Goal: Task Accomplishment & Management: Use online tool/utility

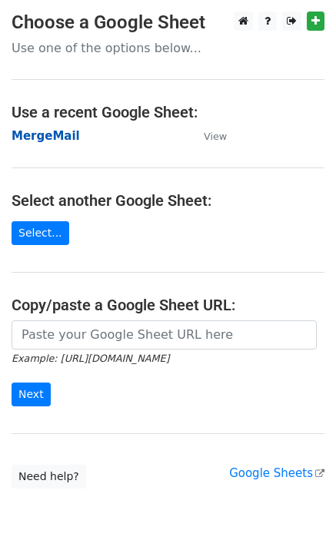
click at [65, 140] on strong "MergeMail" at bounding box center [46, 136] width 68 height 14
click at [66, 139] on strong "MergeMail" at bounding box center [46, 136] width 68 height 14
click at [46, 142] on strong "MergeMail" at bounding box center [46, 136] width 68 height 14
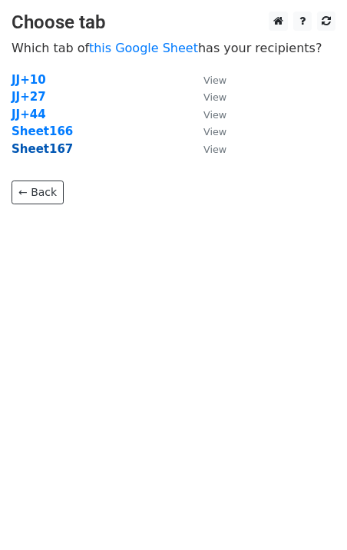
click at [44, 154] on strong "Sheet167" at bounding box center [42, 149] width 61 height 14
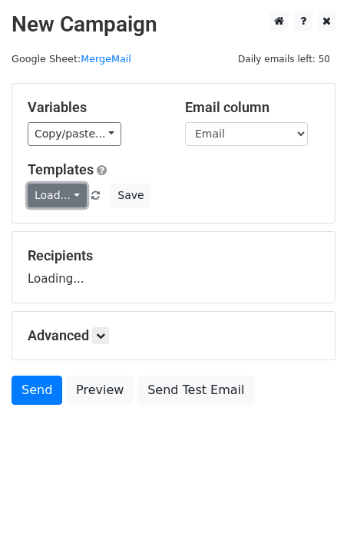
click at [54, 197] on link "Load..." at bounding box center [57, 196] width 59 height 24
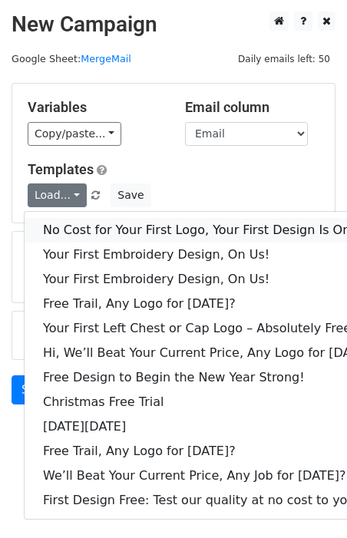
click at [73, 221] on link "No Cost for Your First Logo, Your First Design Is On Us!" at bounding box center [210, 230] width 371 height 25
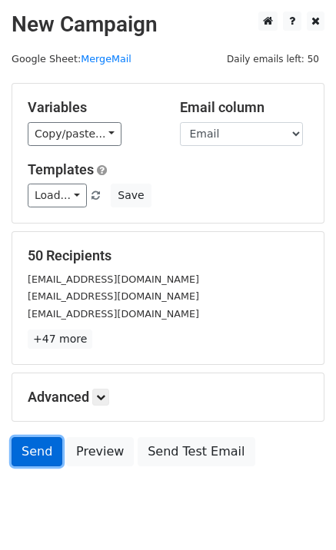
click at [47, 442] on link "Send" at bounding box center [37, 451] width 51 height 29
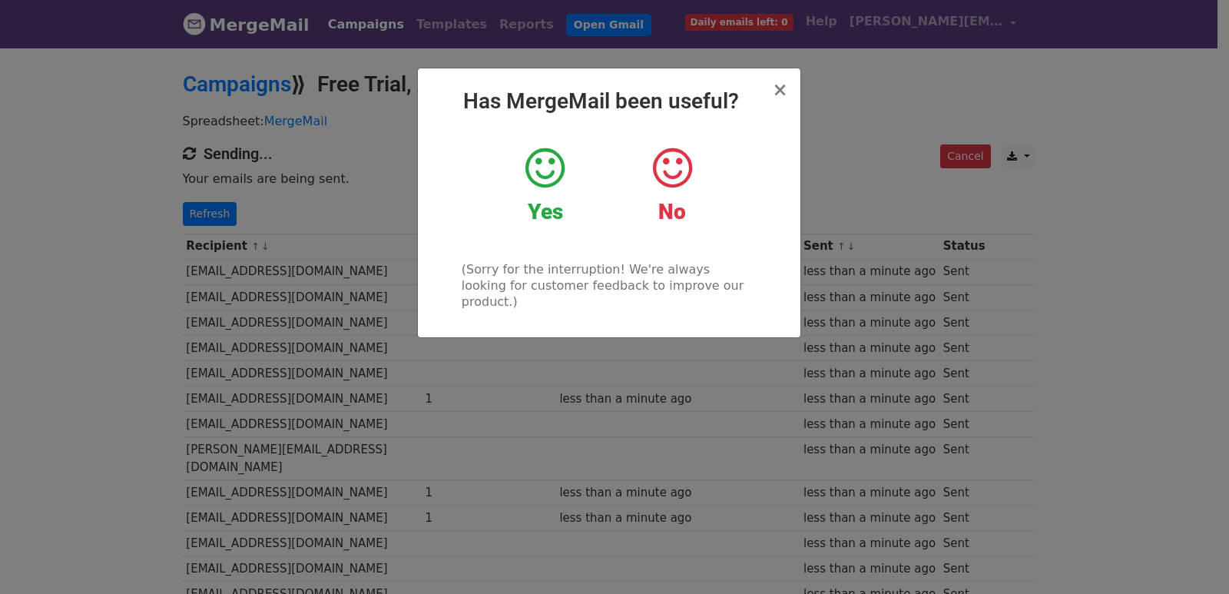
click at [199, 234] on div "× Has MergeMail been useful? Yes No (Sorry for the interruption! We're always l…" at bounding box center [614, 319] width 1229 height 547
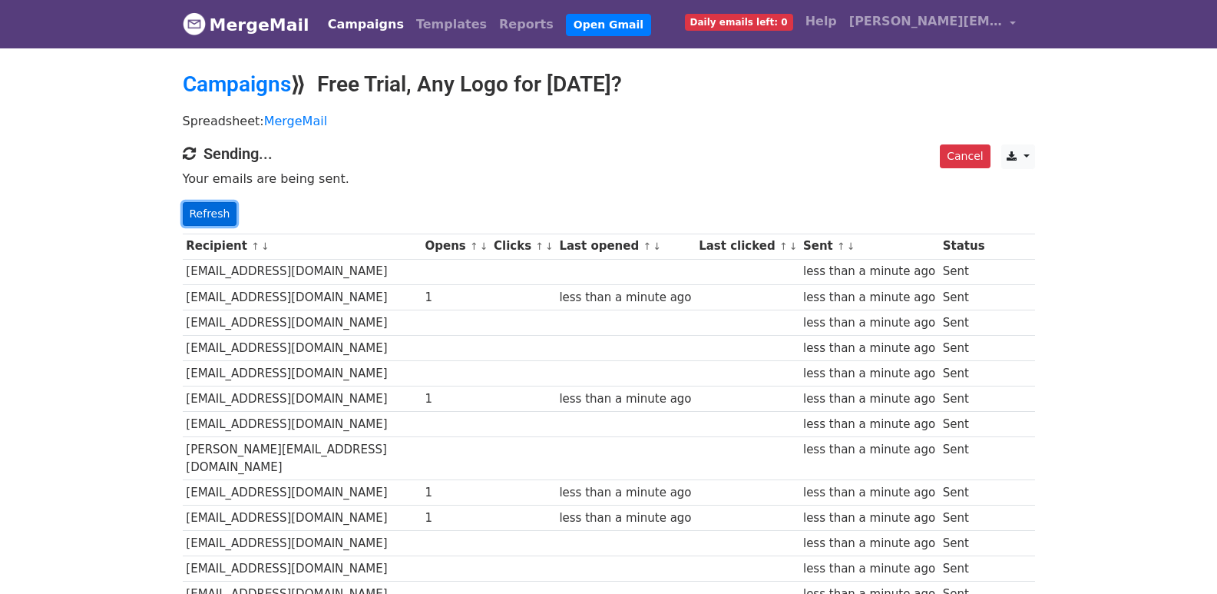
click at [201, 207] on link "Refresh" at bounding box center [210, 214] width 55 height 24
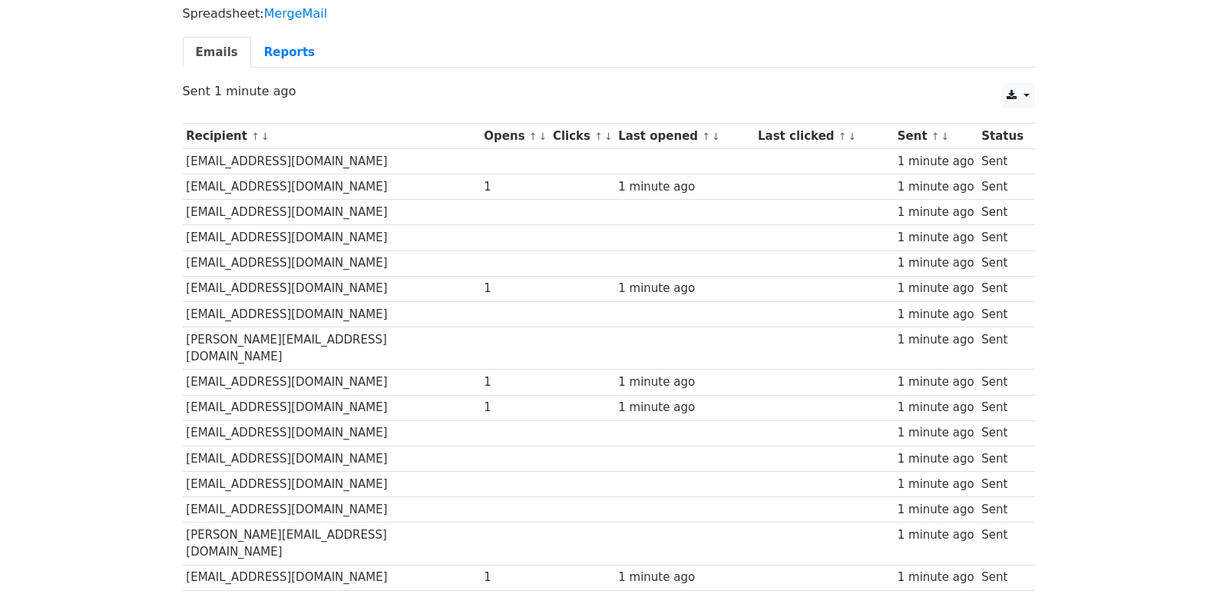
scroll to position [1069, 0]
